Goal: Transaction & Acquisition: Purchase product/service

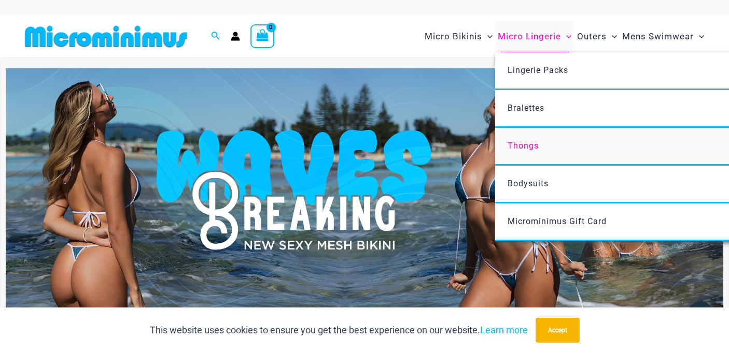
click at [529, 149] on span "Thongs" at bounding box center [522, 146] width 31 height 10
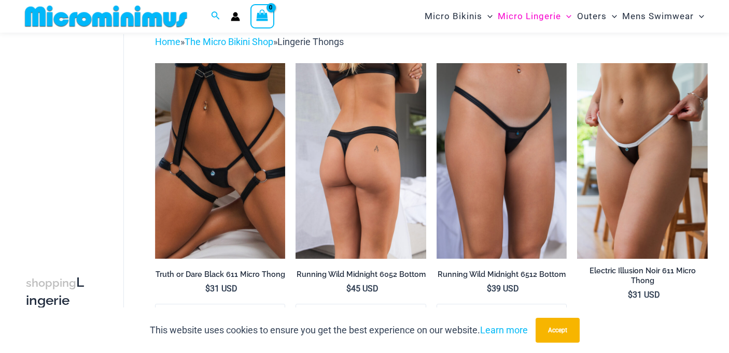
scroll to position [52, 0]
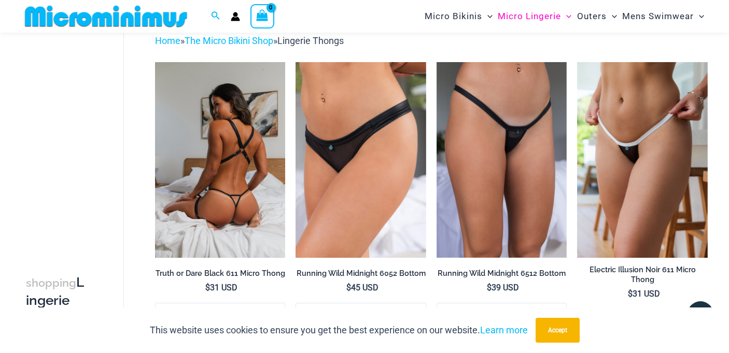
click at [238, 217] on img at bounding box center [220, 159] width 131 height 195
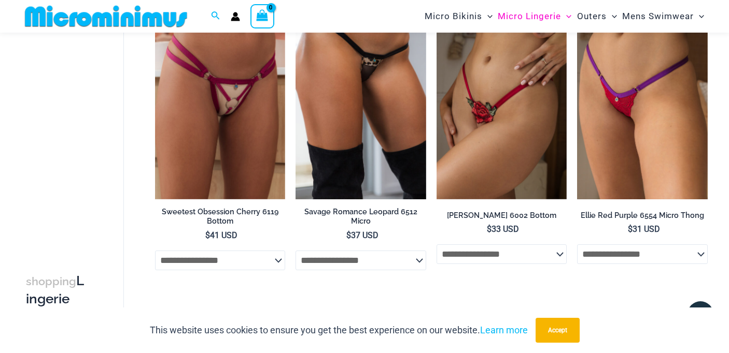
scroll to position [996, 0]
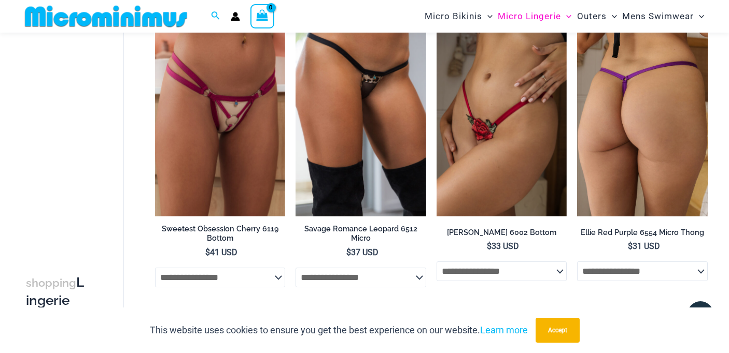
click at [634, 163] on img at bounding box center [642, 118] width 131 height 195
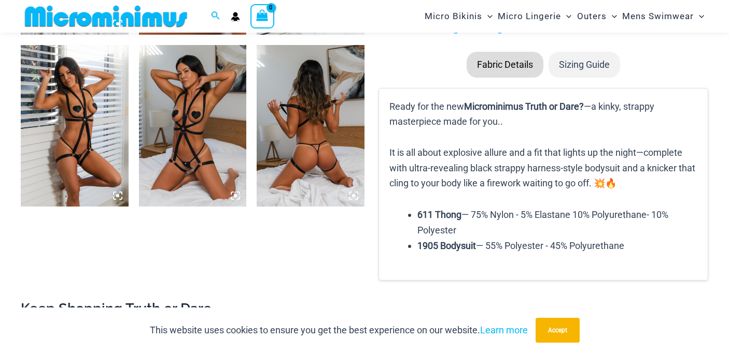
scroll to position [748, 0]
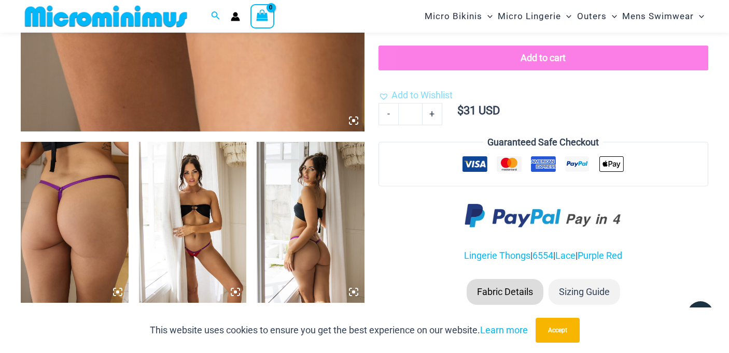
scroll to position [481, 0]
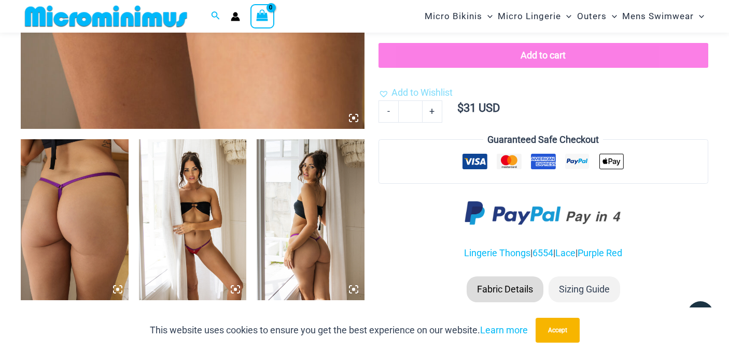
click at [213, 227] on img at bounding box center [193, 219] width 108 height 161
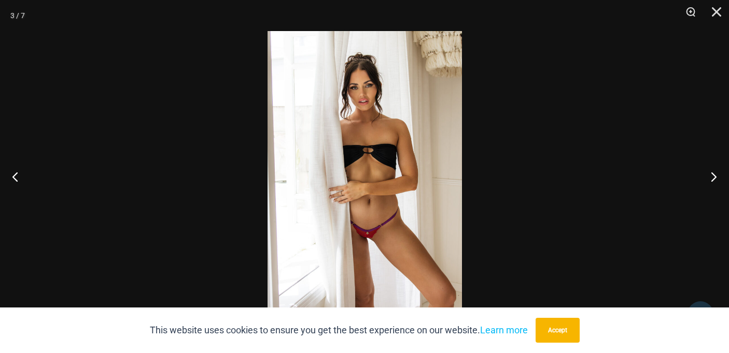
click at [392, 224] on img at bounding box center [364, 176] width 194 height 291
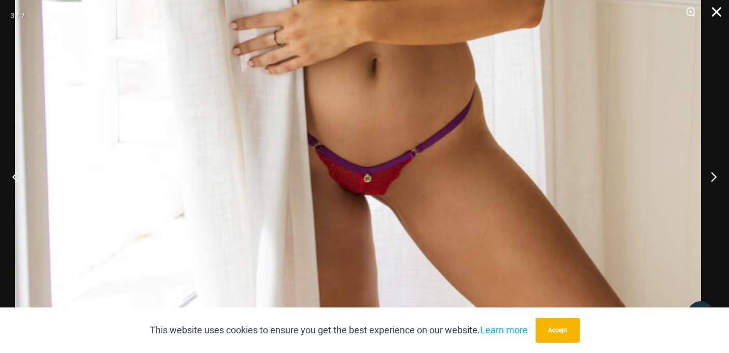
click at [717, 11] on button "Close" at bounding box center [713, 15] width 26 height 31
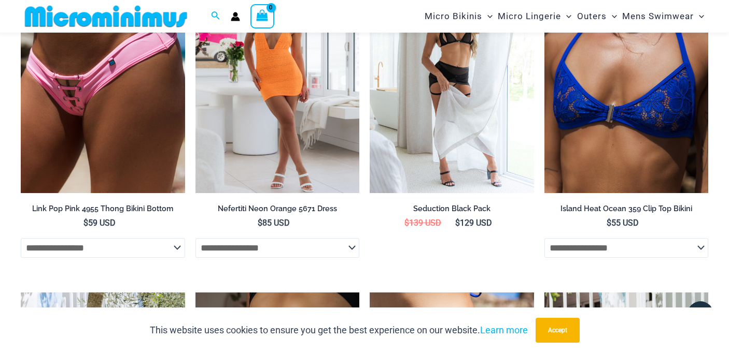
scroll to position [1593, 0]
